Goal: Task Accomplishment & Management: Use online tool/utility

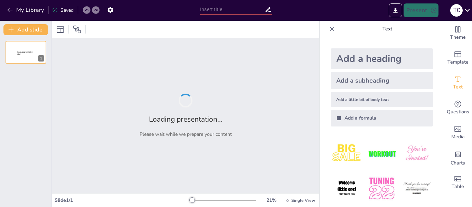
type input "The Importance of Opinion Writing: Selecting Relevant Topics for Impact"
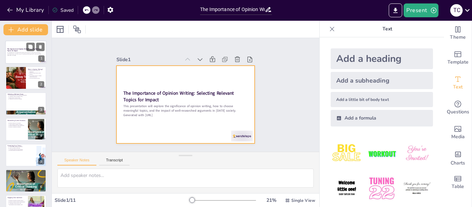
click at [11, 58] on div at bounding box center [25, 51] width 41 height 23
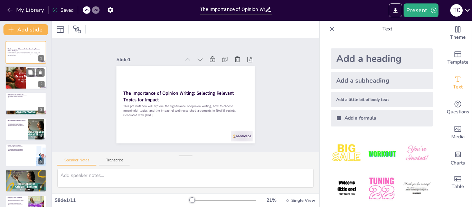
click at [8, 83] on div at bounding box center [15, 77] width 40 height 23
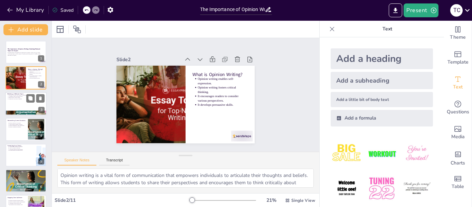
click at [18, 103] on div at bounding box center [25, 103] width 41 height 23
type textarea "When students choose topics that resonate with them personally, they are more l…"
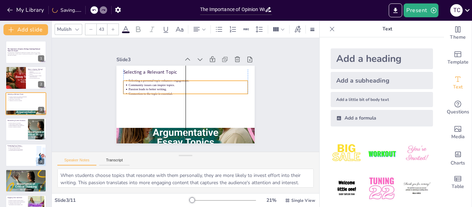
drag, startPoint x: 181, startPoint y: 86, endPoint x: 181, endPoint y: 91, distance: 4.8
click at [181, 91] on p "Connection to the topic is essential." at bounding box center [187, 96] width 63 height 105
click at [197, 85] on p "Passion leads to better writing." at bounding box center [189, 90] width 117 height 29
click at [186, 64] on icon at bounding box center [192, 63] width 12 height 12
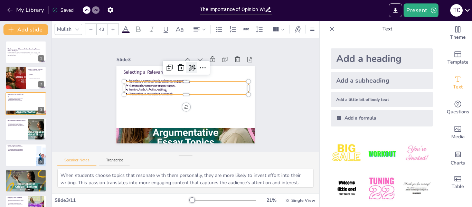
click at [191, 65] on icon at bounding box center [195, 68] width 8 height 7
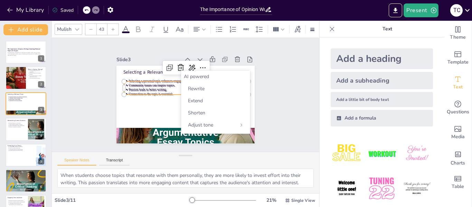
click at [191, 77] on div "AI powered" at bounding box center [216, 76] width 64 height 7
click at [195, 90] on span "Rewrite" at bounding box center [196, 88] width 17 height 7
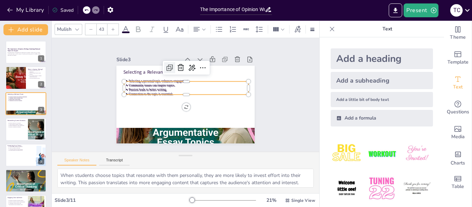
click at [174, 63] on icon at bounding box center [179, 64] width 10 height 10
type input "43"
click at [204, 68] on icon at bounding box center [209, 73] width 10 height 10
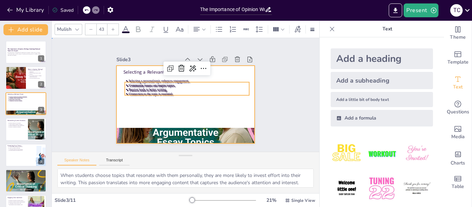
click at [152, 120] on div at bounding box center [182, 103] width 158 height 127
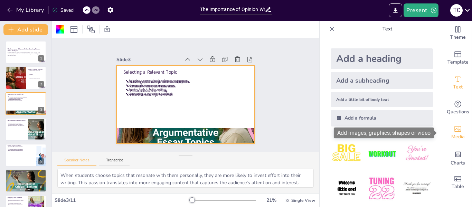
click at [454, 133] on span "Media" at bounding box center [457, 137] width 13 height 8
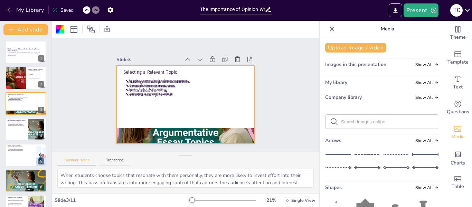
click at [356, 97] on span "Company library" at bounding box center [343, 97] width 37 height 7
click at [423, 96] on span "Show All" at bounding box center [426, 97] width 23 height 5
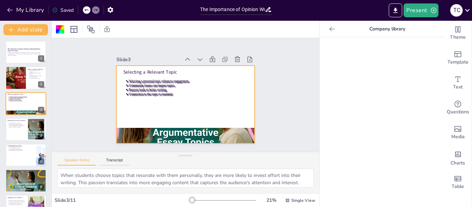
click at [329, 31] on icon at bounding box center [332, 29] width 7 height 7
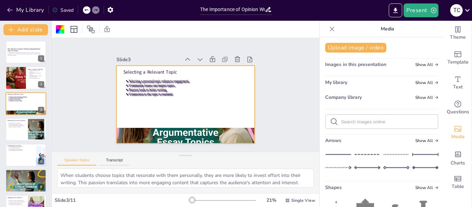
click at [329, 31] on icon at bounding box center [332, 29] width 7 height 7
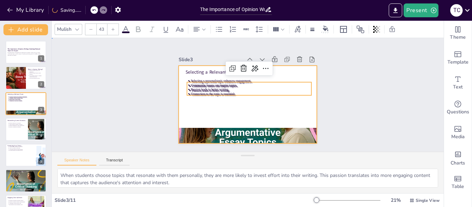
click at [197, 102] on div at bounding box center [238, 97] width 117 height 155
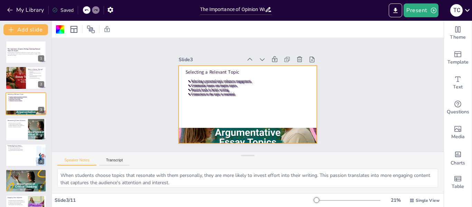
click at [85, 10] on icon at bounding box center [86, 10] width 4 height 4
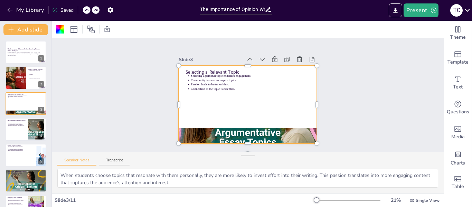
click at [85, 10] on icon at bounding box center [86, 10] width 4 height 4
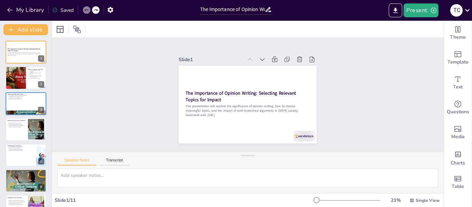
click at [95, 10] on icon at bounding box center [95, 10] width 3 height 2
type textarea "When students choose topics that resonate with them personally, they are more l…"
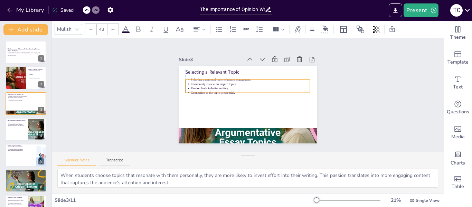
drag, startPoint x: 217, startPoint y: 85, endPoint x: 218, endPoint y: 89, distance: 4.4
click at [218, 89] on p "Connection to the topic is essential." at bounding box center [250, 93] width 119 height 17
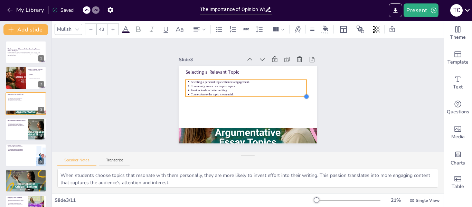
type input "44.1"
drag, startPoint x: 305, startPoint y: 91, endPoint x: 291, endPoint y: 91, distance: 13.8
click at [291, 91] on div "Selecting a Relevant Topic Selecting a personal topic enhances engagement. Comm…" at bounding box center [246, 105] width 145 height 92
click at [262, 90] on p "Passion leads to better writing." at bounding box center [252, 91] width 122 height 17
click at [262, 90] on p "Passion leads to better writing." at bounding box center [242, 97] width 118 height 42
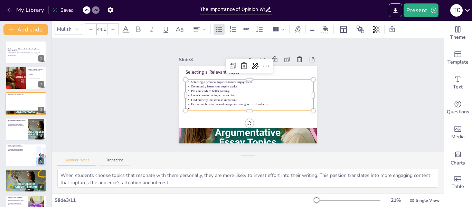
click at [236, 97] on p "Find out why this issue is important" at bounding box center [252, 99] width 122 height 4
click at [230, 106] on p at bounding box center [249, 109] width 121 height 30
click at [22, 100] on div at bounding box center [26, 100] width 38 height 9
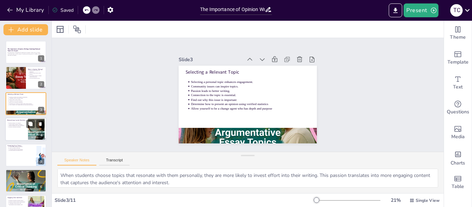
click at [17, 128] on div at bounding box center [25, 128] width 41 height 23
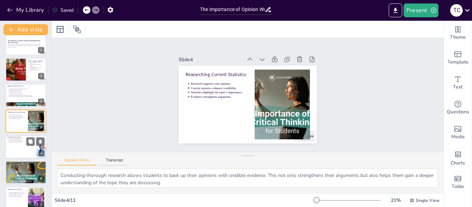
click at [19, 153] on div at bounding box center [25, 146] width 41 height 23
type textarea "A well-crafted thesis statement is the backbone of any opinion piece. It provid…"
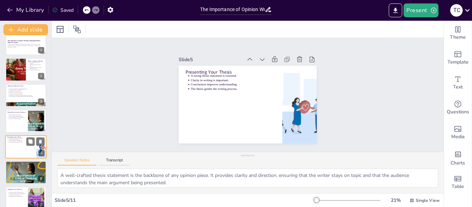
scroll to position [34, 0]
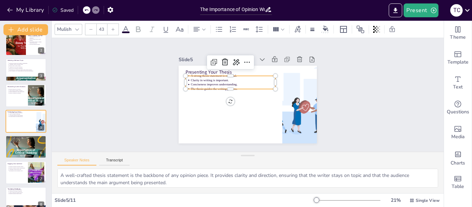
click at [234, 78] on p "Clarity in writing is important." at bounding box center [234, 78] width 85 height 13
click at [225, 78] on p "Clarity in writing is important." at bounding box center [234, 78] width 85 height 13
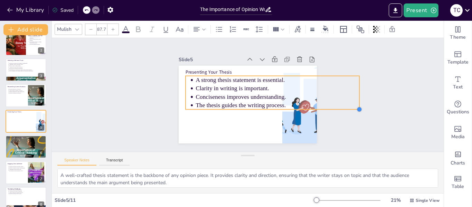
type input "88.9"
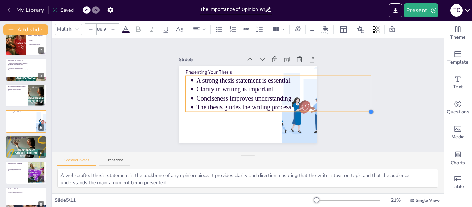
drag, startPoint x: 271, startPoint y: 87, endPoint x: 270, endPoint y: 101, distance: 13.9
click at [270, 101] on div "Presenting Your Thesis A strong thesis statement is essential. Clarity in writi…" at bounding box center [246, 105] width 145 height 92
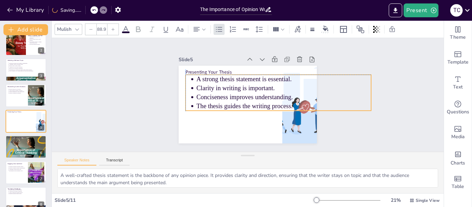
click at [268, 102] on p "The thesis guides the writing process." at bounding box center [283, 106] width 175 height 9
click at [274, 84] on p "Clarity in writing is important." at bounding box center [284, 95] width 173 height 45
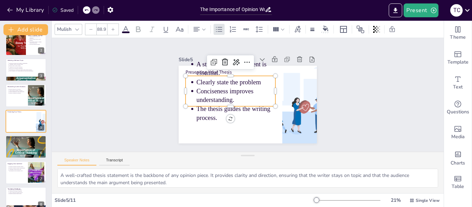
click at [250, 97] on p "Conciseness improves understanding." at bounding box center [236, 91] width 81 height 41
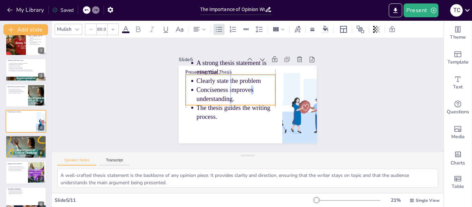
click at [249, 91] on p "Conciseness improves understanding." at bounding box center [236, 90] width 81 height 41
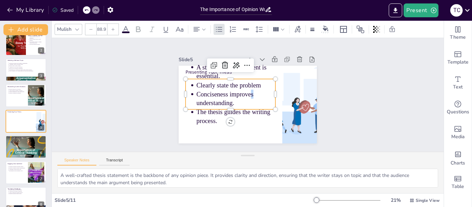
click at [256, 93] on p "Conciseness improves understanding." at bounding box center [235, 96] width 81 height 34
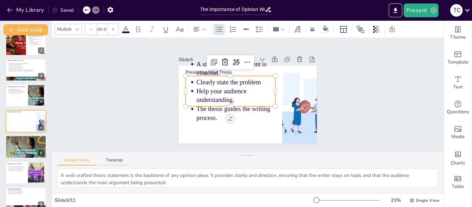
click at [247, 100] on p "Help your audience understanding." at bounding box center [236, 94] width 81 height 26
click at [244, 96] on p "Help your audience understanding." at bounding box center [236, 94] width 81 height 26
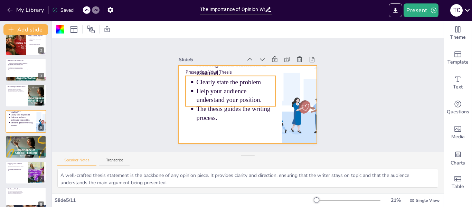
click at [206, 113] on span "The thesis guides the writing process." at bounding box center [231, 109] width 75 height 18
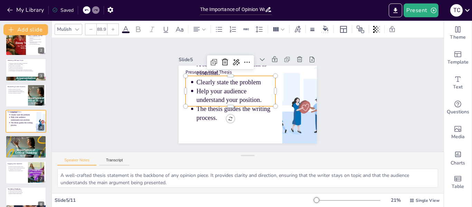
click at [206, 113] on span "The thesis guides the writing process." at bounding box center [233, 113] width 74 height 16
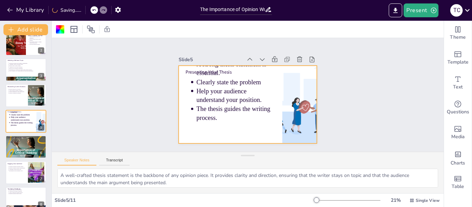
click at [211, 115] on span "The thesis guides the writing process." at bounding box center [231, 109] width 75 height 18
click at [211, 115] on span "The thesis guides the writing process." at bounding box center [233, 113] width 74 height 16
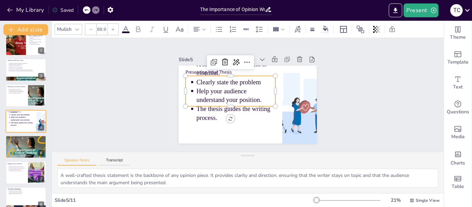
click at [226, 107] on span "The thesis guides the writing process." at bounding box center [233, 113] width 74 height 16
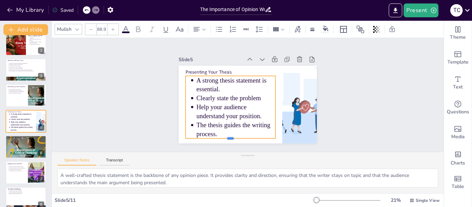
drag, startPoint x: 225, startPoint y: 103, endPoint x: 227, endPoint y: 115, distance: 11.5
click at [227, 115] on div "Presenting Your Thesis A strong thesis statement is essential. Clearly state th…" at bounding box center [245, 104] width 151 height 105
click at [215, 131] on p "The thesis guides the writing process." at bounding box center [226, 124] width 81 height 41
click at [215, 131] on p "The thesis guides the writing process." at bounding box center [232, 128] width 81 height 26
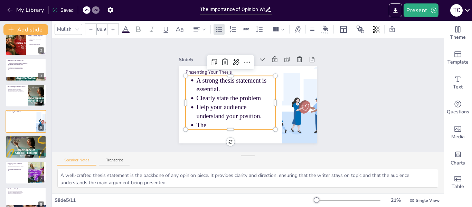
click at [255, 114] on span "Help your audience understand your position." at bounding box center [224, 107] width 65 height 29
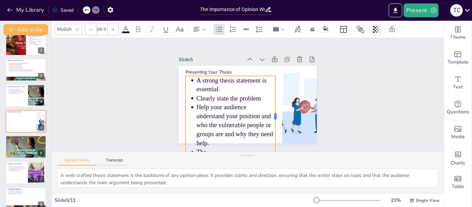
drag, startPoint x: 270, startPoint y: 115, endPoint x: 270, endPoint y: 100, distance: 15.2
click at [270, 100] on div at bounding box center [276, 119] width 14 height 81
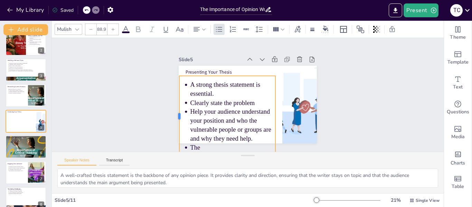
drag, startPoint x: 179, startPoint y: 114, endPoint x: 173, endPoint y: 114, distance: 6.2
click at [174, 114] on div at bounding box center [177, 116] width 6 height 81
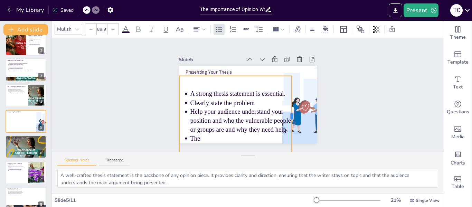
drag, startPoint x: 271, startPoint y: 114, endPoint x: 288, endPoint y: 93, distance: 27.0
click at [288, 93] on div at bounding box center [292, 121] width 14 height 81
click at [245, 137] on p "The" at bounding box center [232, 136] width 102 height 30
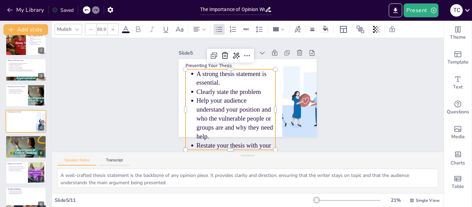
scroll to position [16, 0]
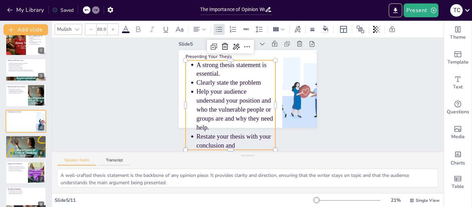
click at [245, 137] on span "Restate your thesis with your conclusion and" at bounding box center [220, 130] width 76 height 30
click at [244, 143] on p "Restate your thesis with your conclusion and" at bounding box center [226, 138] width 81 height 34
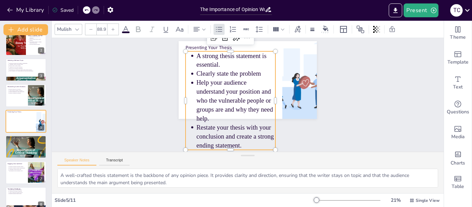
click at [269, 97] on p "Help your audience understand your position and who the vulnerable people or gr…" at bounding box center [235, 100] width 79 height 45
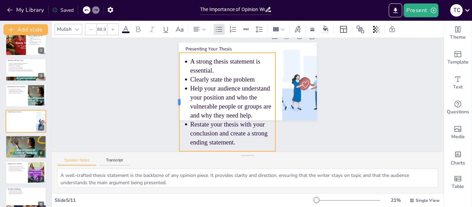
drag, startPoint x: 179, startPoint y: 97, endPoint x: 173, endPoint y: 95, distance: 6.6
click at [173, 95] on div at bounding box center [179, 72] width 45 height 92
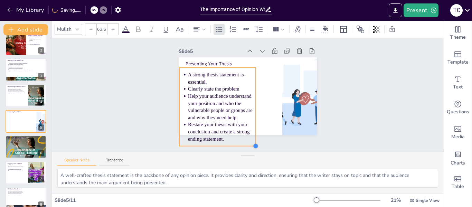
scroll to position [0, 0]
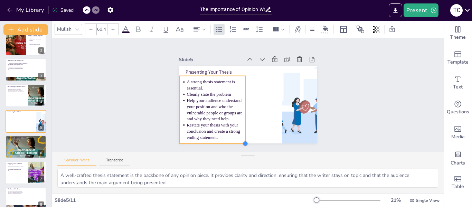
type input "61.1"
drag, startPoint x: 270, startPoint y: 145, endPoint x: 240, endPoint y: 109, distance: 46.8
click at [240, 109] on div "Presenting Your Thesis A strong thesis statement is essential. Clearly state th…" at bounding box center [245, 104] width 151 height 105
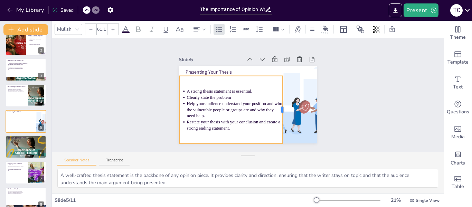
drag, startPoint x: 241, startPoint y: 105, endPoint x: 278, endPoint y: 102, distance: 37.1
click at [278, 102] on div at bounding box center [283, 113] width 12 height 68
click at [13, 122] on div at bounding box center [20, 123] width 31 height 20
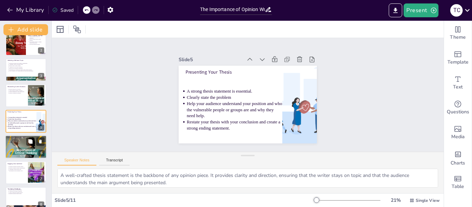
click at [23, 138] on p "Advocacy requires strong reasons." at bounding box center [27, 138] width 36 height 1
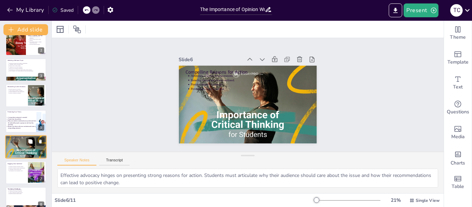
scroll to position [60, 0]
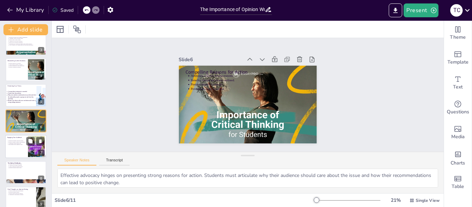
click at [16, 152] on div at bounding box center [25, 146] width 41 height 23
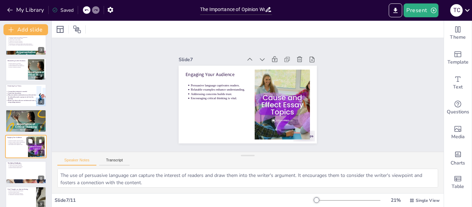
scroll to position [85, 0]
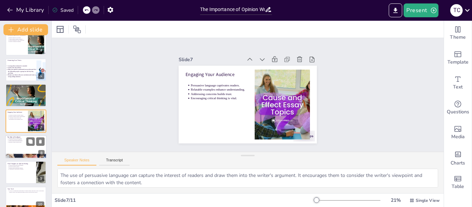
click at [16, 141] on p "Clarity is improved through revision." at bounding box center [27, 140] width 36 height 1
type textarea "Seeking feedback is an essential part of the writing process. It allows student…"
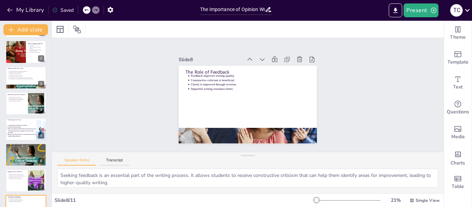
scroll to position [0, 0]
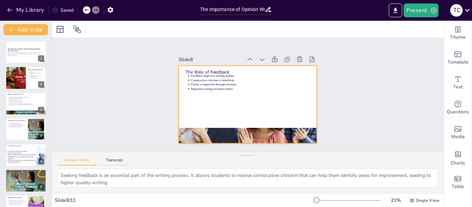
click at [220, 103] on div at bounding box center [246, 104] width 145 height 92
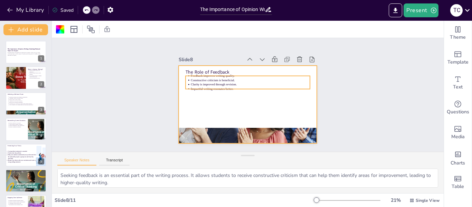
click at [215, 74] on p "Feedback improves writing quality." at bounding box center [256, 77] width 115 height 41
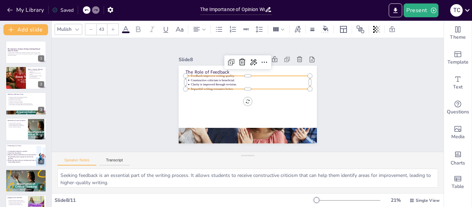
click at [215, 74] on p "Feedback improves writing quality." at bounding box center [256, 77] width 115 height 41
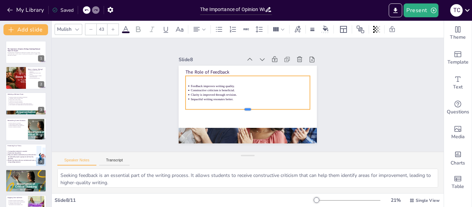
drag, startPoint x: 242, startPoint y: 86, endPoint x: 245, endPoint y: 106, distance: 20.5
click at [245, 106] on div at bounding box center [239, 109] width 111 height 67
click at [237, 88] on p "Constructive criticism is beneficial." at bounding box center [250, 90] width 117 height 29
click at [233, 83] on p "Feedback improves writing quality." at bounding box center [251, 86] width 117 height 29
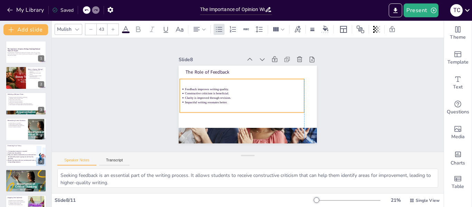
drag, startPoint x: 234, startPoint y: 93, endPoint x: 230, endPoint y: 96, distance: 4.9
click at [230, 96] on p "Clarity is improved through revision." at bounding box center [244, 98] width 119 height 4
click at [230, 97] on p "Clarity is improved through revision." at bounding box center [243, 97] width 117 height 29
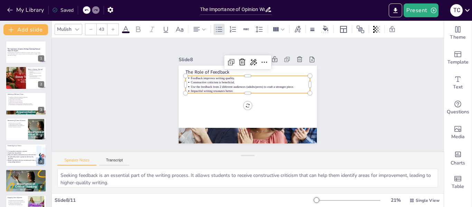
click at [198, 88] on span "Impactful writing resonates better." at bounding box center [214, 80] width 41 height 16
click at [257, 89] on p "Impactful revisions in writing resonates better." at bounding box center [250, 91] width 119 height 17
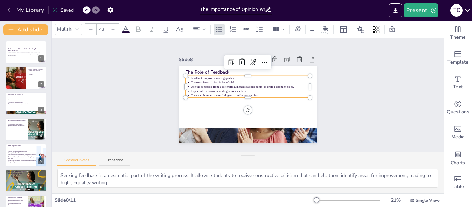
click at [257, 89] on p "Impactful revisions in writing resonates better." at bounding box center [250, 97] width 29 height 117
click at [258, 92] on p "Create a “bumper sticker” slogan to guide you and inco" at bounding box center [249, 96] width 117 height 29
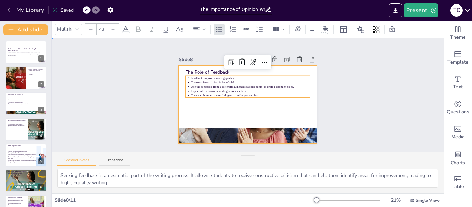
click at [262, 105] on div at bounding box center [248, 105] width 138 height 78
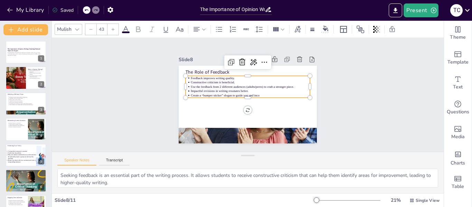
click at [257, 95] on div "The Role of Feedback Feedback improves writing quality. Constructive criticism …" at bounding box center [243, 103] width 159 height 136
click at [257, 92] on p "Create a “bumper sticker” slogan to guide you and inco" at bounding box center [249, 96] width 83 height 91
click at [257, 92] on p "Create a “bumper sticker” slogan to guide you and inco" at bounding box center [249, 96] width 117 height 29
click at [257, 95] on div at bounding box center [247, 100] width 124 height 19
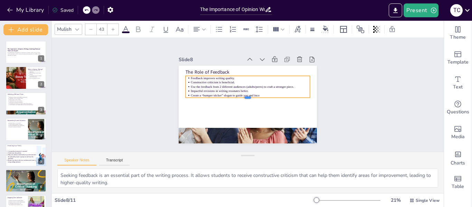
click at [257, 95] on div at bounding box center [246, 100] width 123 height 31
click at [257, 95] on div at bounding box center [246, 100] width 120 height 44
click at [258, 93] on p "Create a “bumper sticker” slogan to guide you and inco" at bounding box center [249, 96] width 117 height 29
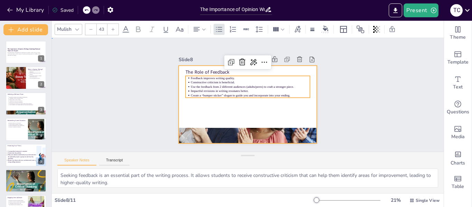
click at [229, 106] on div at bounding box center [239, 90] width 136 height 159
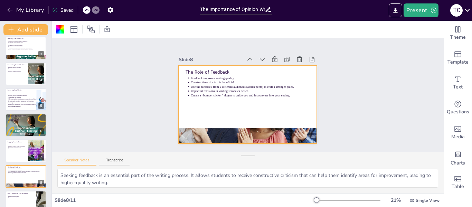
scroll to position [59, 0]
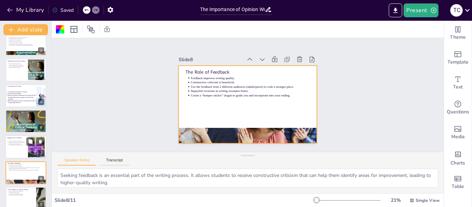
click at [14, 151] on div at bounding box center [25, 146] width 41 height 23
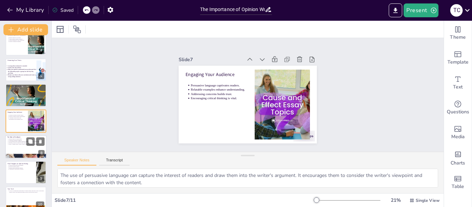
click at [30, 146] on div at bounding box center [25, 146] width 41 height 23
type textarea "Seeking feedback is an essential part of the writing process. It allows student…"
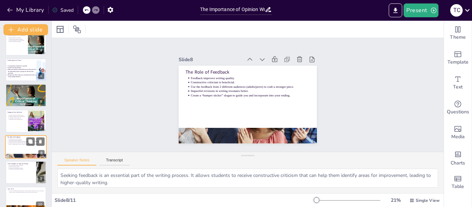
scroll to position [111, 0]
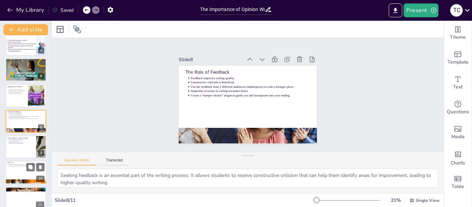
click at [26, 175] on div at bounding box center [25, 172] width 41 height 23
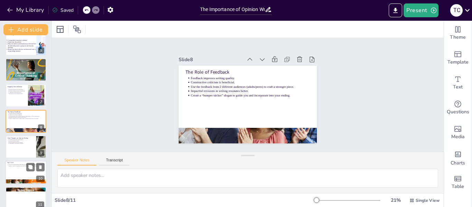
scroll to position [119, 0]
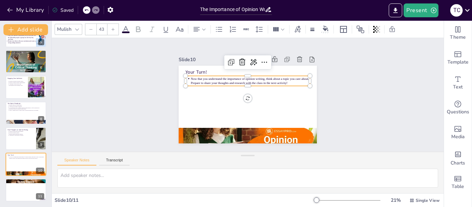
click at [288, 81] on p "Now that you understand the importance of opinion writing, think about a topic …" at bounding box center [252, 81] width 120 height 21
click at [288, 81] on p "Now that you understand the importance of opinion writing, think about a topic …" at bounding box center [250, 81] width 119 height 9
click at [283, 81] on p "Now that you understand the importance of opinion writing, think about a topic …" at bounding box center [260, 102] width 45 height 116
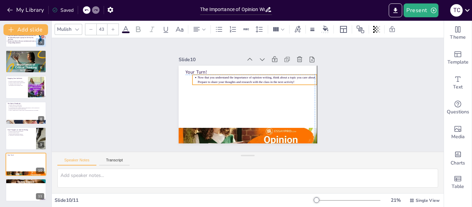
drag, startPoint x: 288, startPoint y: 81, endPoint x: 304, endPoint y: 76, distance: 17.1
click at [304, 76] on p "Now that you understand the importance of opinion writing, think about a topic …" at bounding box center [262, 83] width 116 height 45
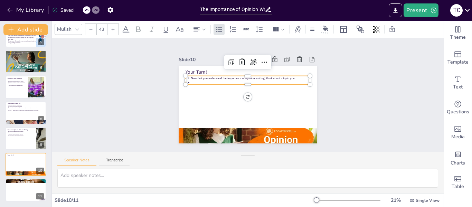
click at [85, 11] on icon at bounding box center [86, 10] width 4 height 4
click at [293, 80] on p "Now that you understand the importance of opinion writing, think about a topic …" at bounding box center [253, 81] width 118 height 33
click at [293, 80] on p "Now that you understand the importance of opinion writing, think about a topic …" at bounding box center [252, 79] width 120 height 21
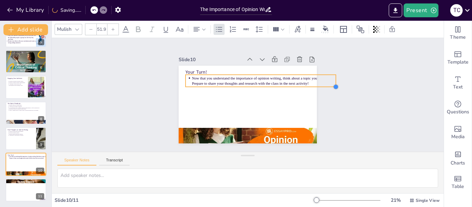
type input "50.4"
drag, startPoint x: 305, startPoint y: 83, endPoint x: 253, endPoint y: 85, distance: 51.9
click at [253, 85] on div "Your Turn! Now that you understand the importance of opinion writing, think abo…" at bounding box center [245, 104] width 151 height 105
click at [303, 79] on p "Now that you understand the importance of opinion writing, think about a topic …" at bounding box center [263, 82] width 140 height 25
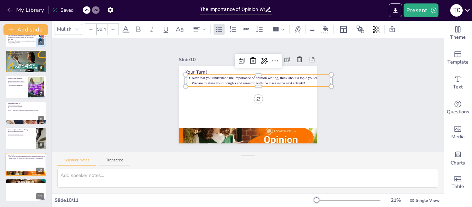
click at [303, 79] on p "Now that you understand the importance of opinion writing, think about a topic …" at bounding box center [264, 83] width 139 height 39
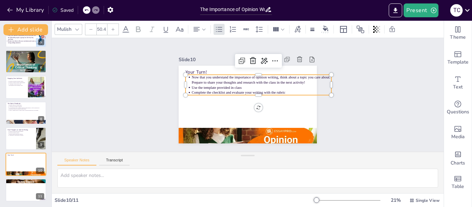
click at [313, 83] on p "Use the template provided in class" at bounding box center [262, 89] width 140 height 20
click at [290, 92] on p "Complete the checklist and evaluate your writing with the rubric" at bounding box center [262, 92] width 140 height 5
click at [290, 92] on p "Complete the checklist and evaluate your writing with the rubric." at bounding box center [262, 99] width 130 height 62
click at [217, 96] on p "Create a sign, t-shirt, bumper sticker, slogan, etc. to share as you present yo…" at bounding box center [261, 100] width 138 height 34
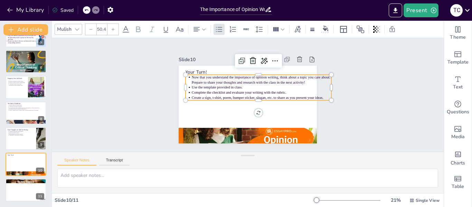
click at [197, 95] on p "Create a sign, t-shirt, poem, bumper sticker, slogan, etc. to share as you pres…" at bounding box center [261, 99] width 140 height 20
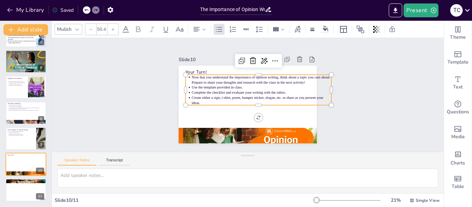
click at [207, 95] on p "Create either a sign, t-shirt, poem, bumper sticker, slogan, etc. to share as y…" at bounding box center [261, 101] width 140 height 25
click at [207, 95] on p "Create either a sign, t-shirt, poem, bumper sticker, slogan, etc. to share as y…" at bounding box center [260, 102] width 139 height 39
click at [278, 95] on p "Create either a: sign, t-shirt, poem, bumper sticker, slogan, etc. to share as …" at bounding box center [260, 102] width 139 height 39
click at [21, 191] on div at bounding box center [25, 189] width 41 height 23
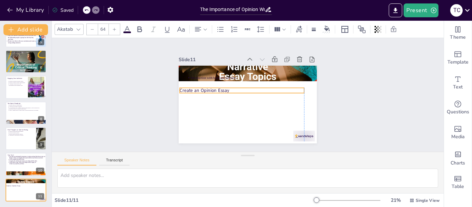
drag, startPoint x: 196, startPoint y: 68, endPoint x: 192, endPoint y: 86, distance: 18.8
click at [192, 86] on p "Create an Opinion Essay" at bounding box center [243, 89] width 120 height 45
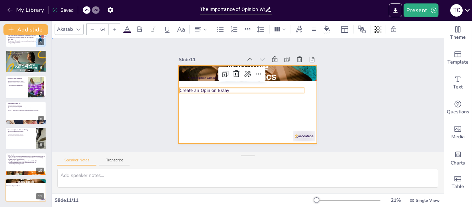
click at [197, 105] on div at bounding box center [246, 105] width 145 height 92
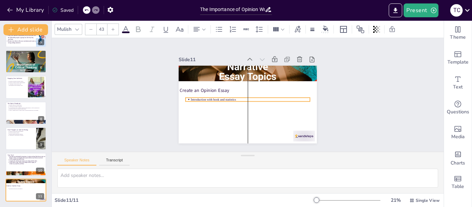
drag, startPoint x: 204, startPoint y: 74, endPoint x: 204, endPoint y: 96, distance: 21.8
click at [209, 96] on p "Introduction with hook and statistics" at bounding box center [246, 99] width 74 height 99
click at [235, 96] on p "Introduction with hook and statistics" at bounding box center [249, 99] width 117 height 29
click at [235, 97] on p "Introduction with hook and statistics" at bounding box center [250, 99] width 119 height 4
click at [232, 97] on p "Introduction with hook and statistics" at bounding box center [249, 99] width 117 height 29
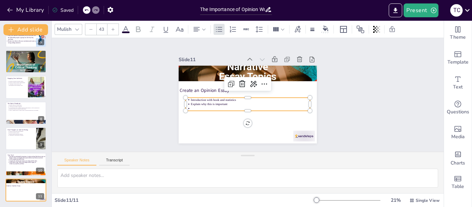
click at [232, 97] on p "Introduction with hook and statistics" at bounding box center [249, 100] width 117 height 29
click at [226, 106] on p at bounding box center [248, 108] width 119 height 17
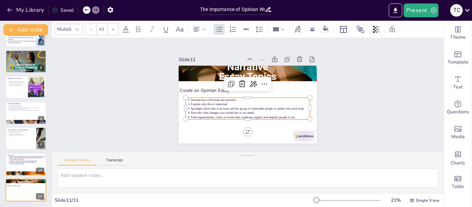
click at [216, 111] on p "Describe what changes you would like to see made" at bounding box center [240, 111] width 105 height 63
click at [241, 115] on p "Find organizations, clubs, or events that could use support and implore people …" at bounding box center [226, 101] width 29 height 117
click at [271, 119] on p "Summarize your opinion and end with an impact@" at bounding box center [250, 121] width 119 height 4
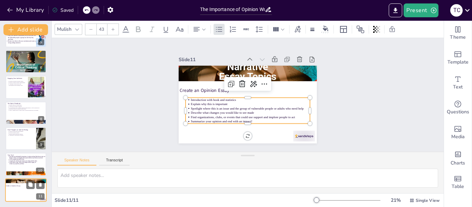
click at [19, 190] on div at bounding box center [25, 192] width 37 height 8
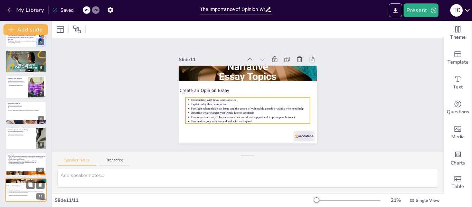
click at [15, 190] on p "Explain why this is important" at bounding box center [27, 189] width 36 height 1
